Goal: Ask a question

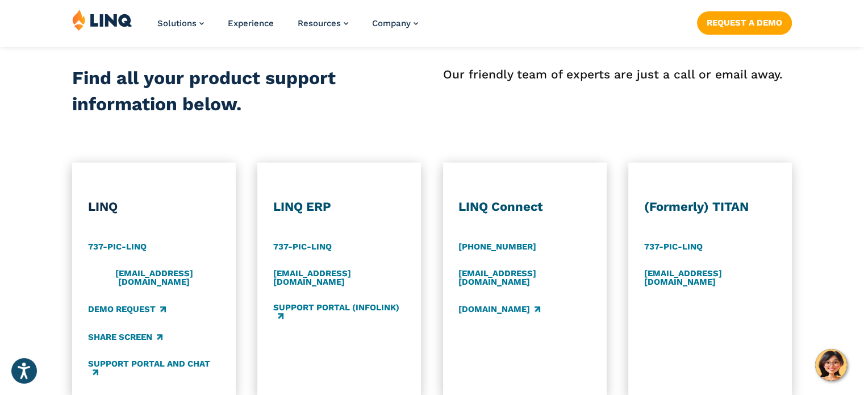
scroll to position [568, 0]
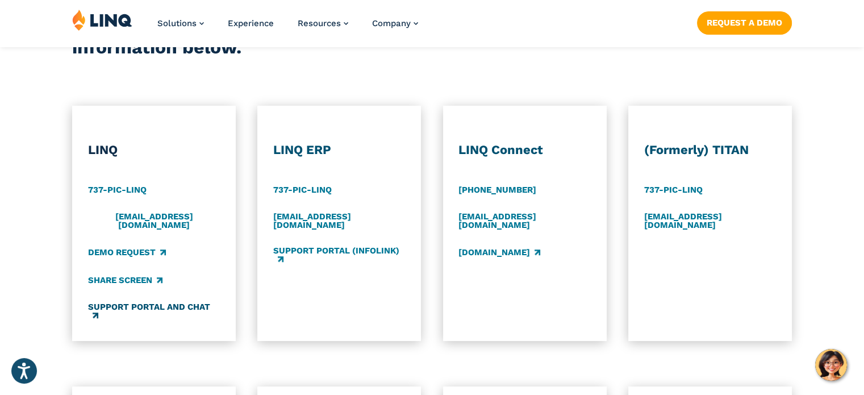
click at [184, 302] on link "Support Portal and Chat" at bounding box center [154, 311] width 132 height 19
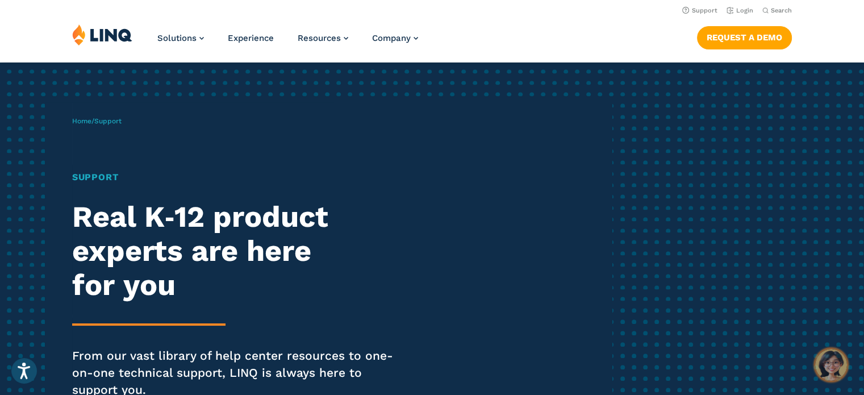
click at [825, 362] on img "Hello, have a question? Let’s chat." at bounding box center [831, 365] width 32 height 32
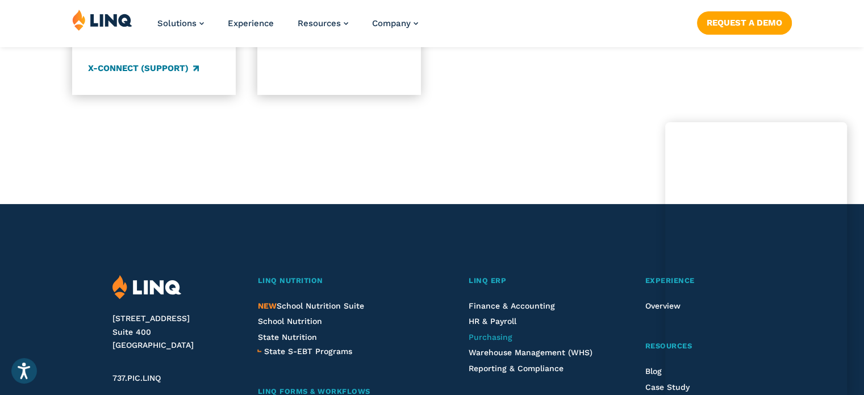
scroll to position [1591, 0]
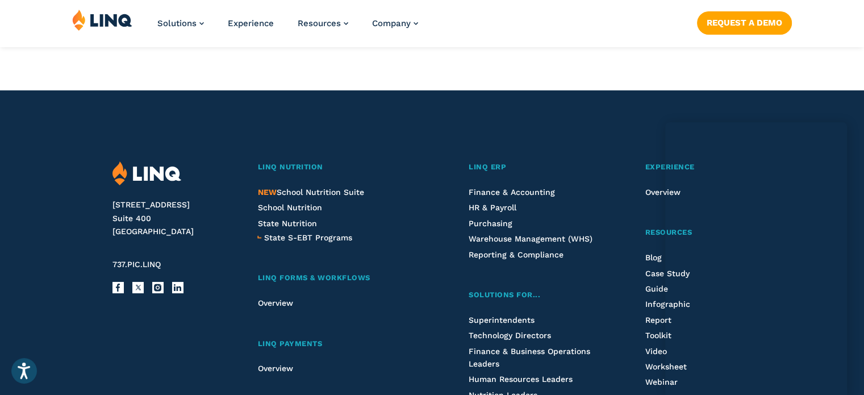
scroll to position [1704, 0]
